Goal: Information Seeking & Learning: Learn about a topic

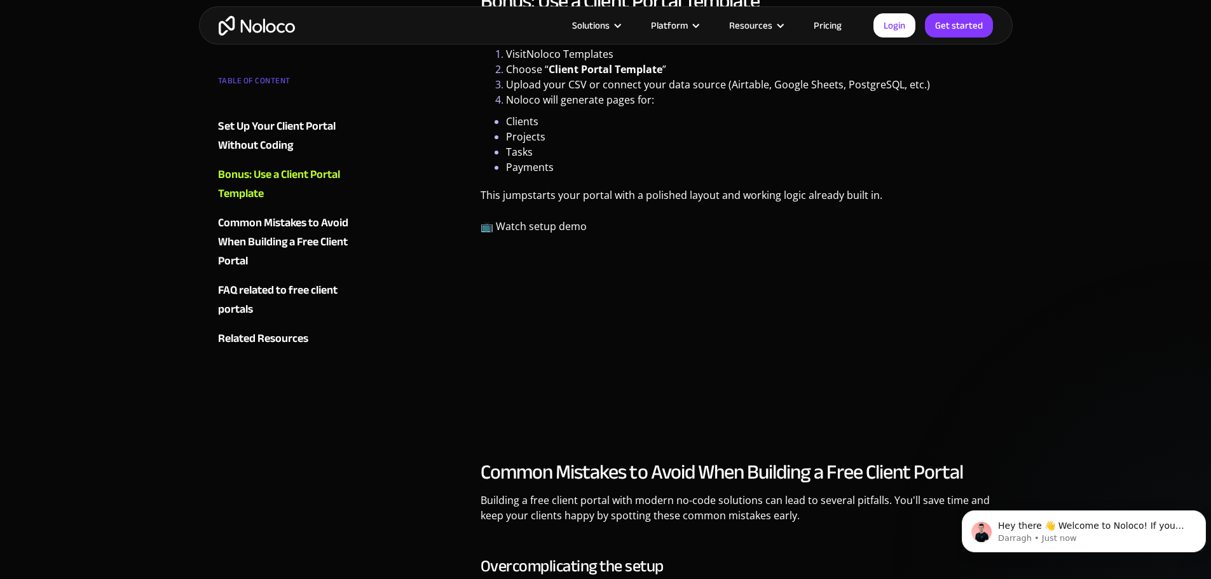
scroll to position [3625, 0]
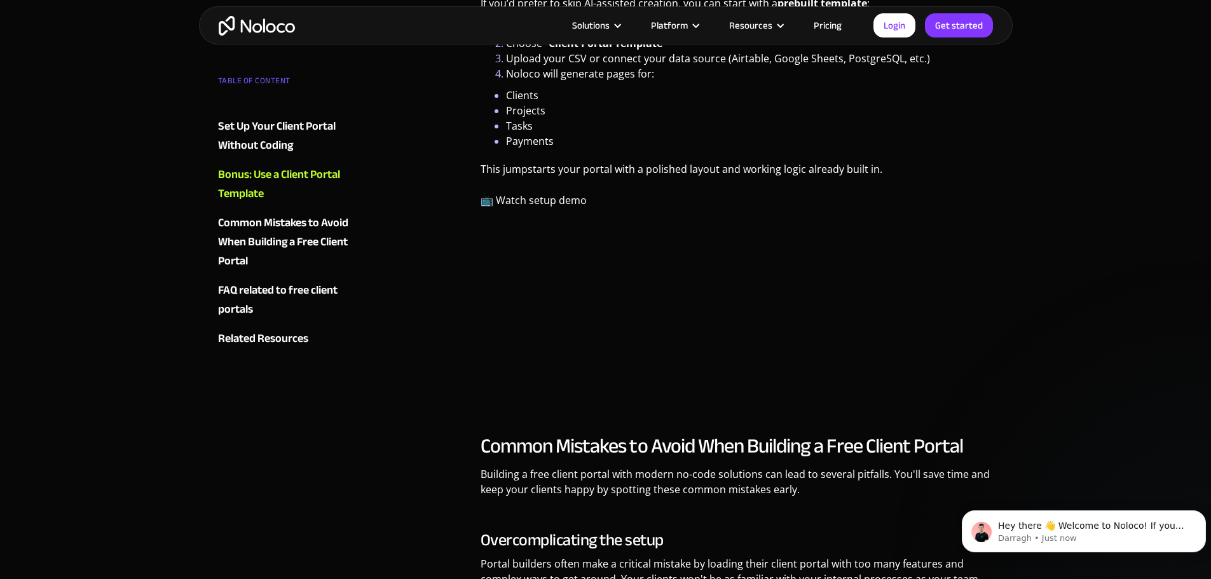
click at [834, 23] on link "Pricing" at bounding box center [828, 25] width 60 height 17
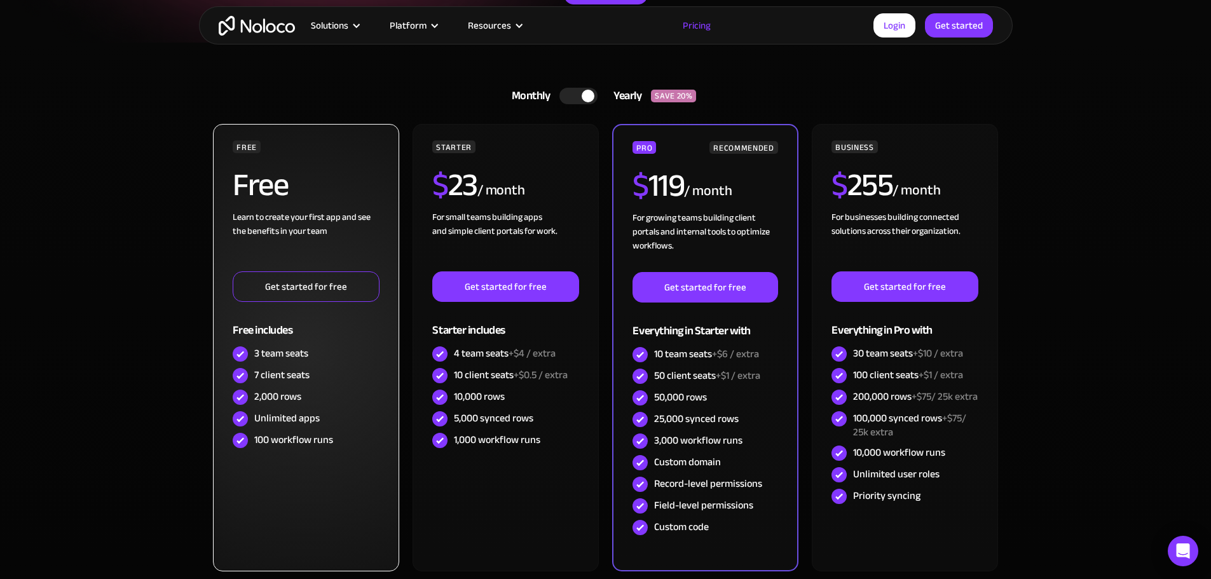
scroll to position [254, 0]
